Goal: Navigation & Orientation: Find specific page/section

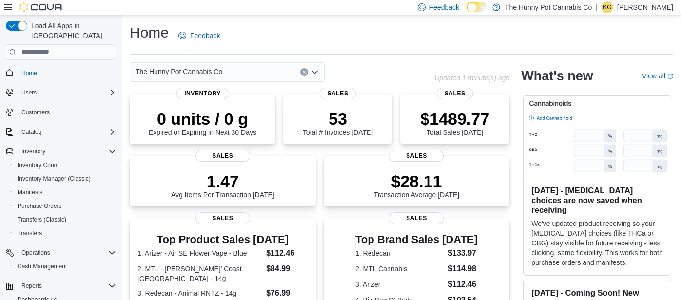
click at [611, 7] on span "KG" at bounding box center [607, 7] width 8 height 12
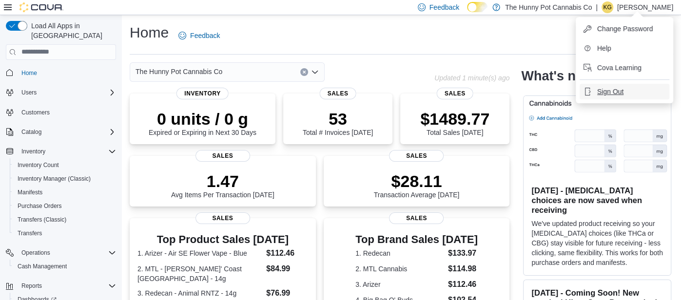
click at [643, 86] on button "Sign Out" at bounding box center [625, 92] width 90 height 16
